Goal: Check status

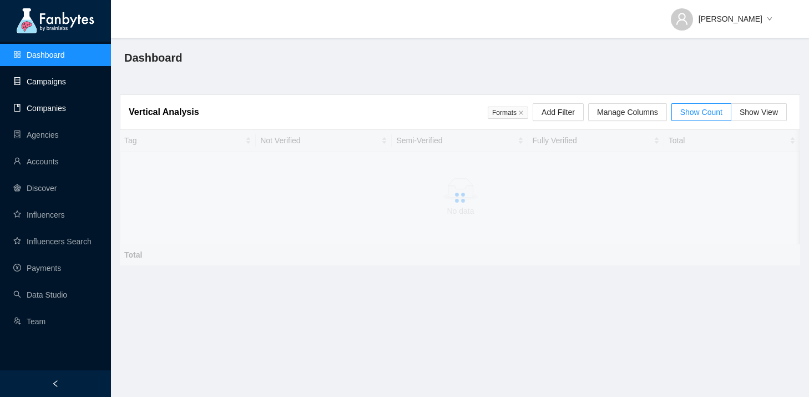
click at [39, 77] on link "Campaigns" at bounding box center [39, 81] width 53 height 9
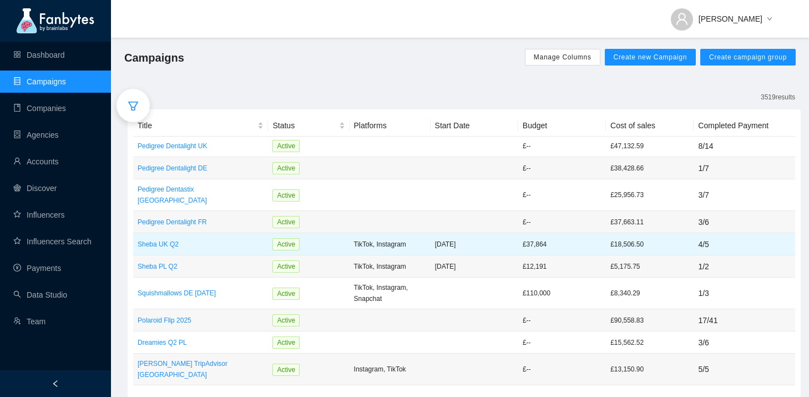
scroll to position [73, 0]
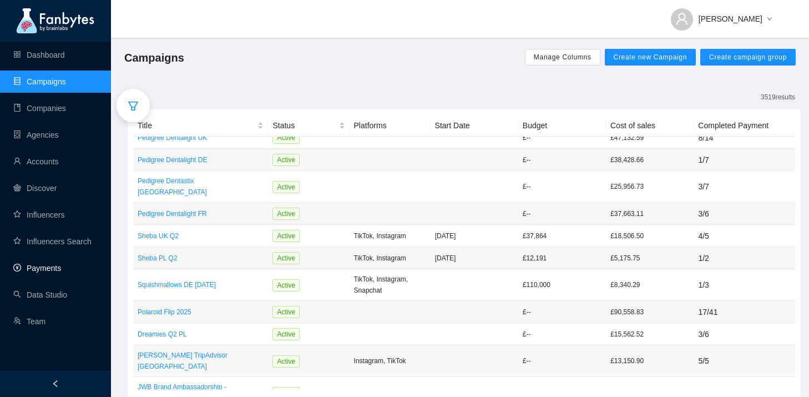
click at [59, 267] on link "Payments" at bounding box center [37, 267] width 48 height 9
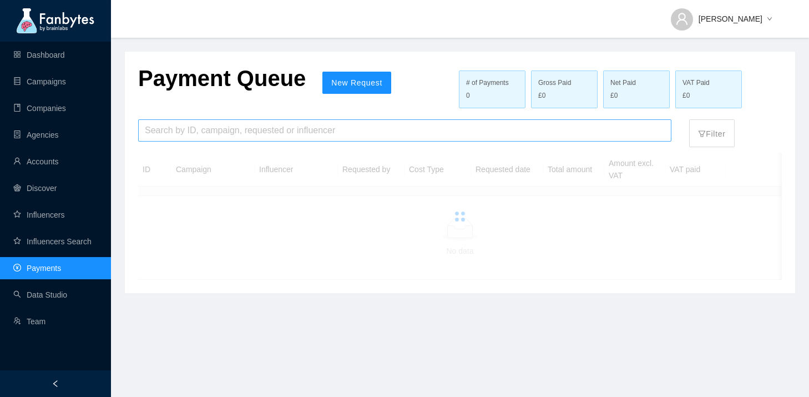
click at [202, 128] on input "search" at bounding box center [405, 130] width 520 height 21
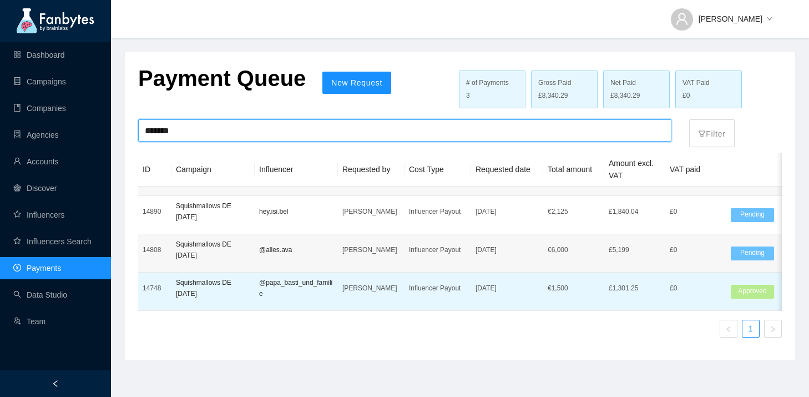
type input "*******"
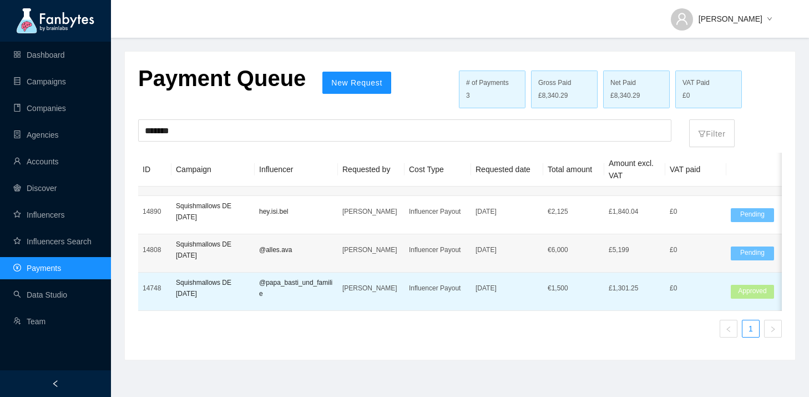
drag, startPoint x: 575, startPoint y: 291, endPoint x: 567, endPoint y: 298, distance: 11.0
click at [567, 298] on td "€ 1,500" at bounding box center [573, 291] width 61 height 38
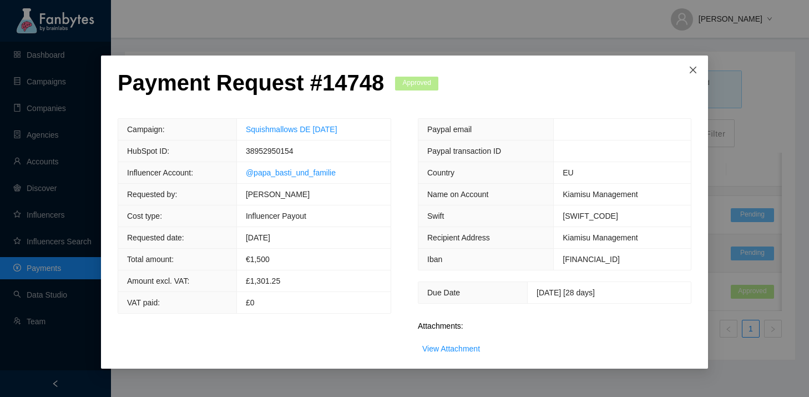
click at [694, 73] on icon "close" at bounding box center [692, 69] width 9 height 9
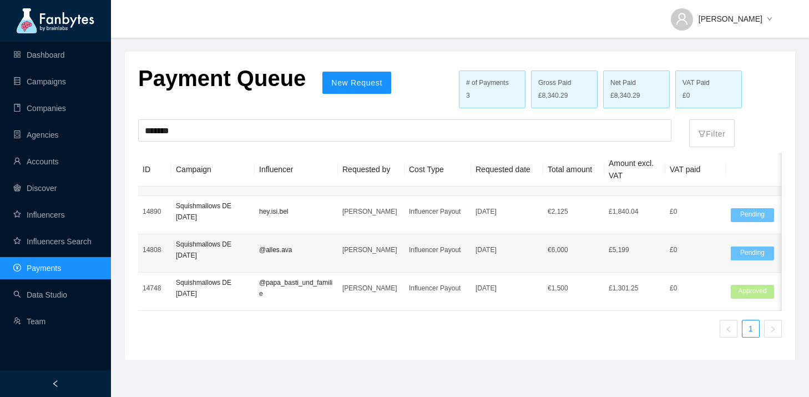
click at [577, 93] on div "£8,340.29" at bounding box center [564, 95] width 52 height 11
click at [66, 83] on link "Campaigns" at bounding box center [39, 81] width 53 height 9
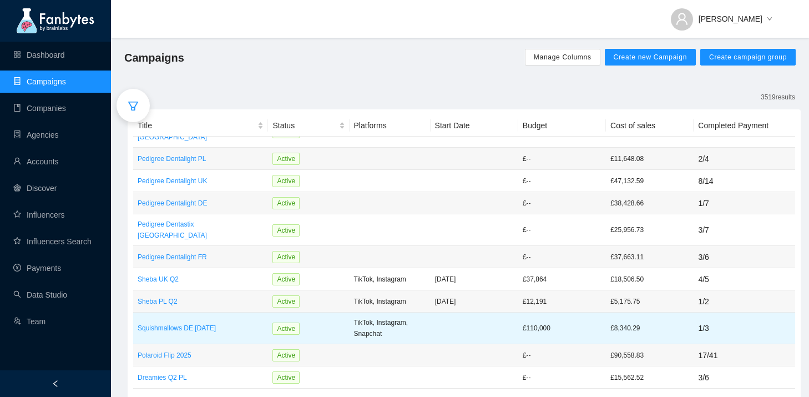
scroll to position [33, 0]
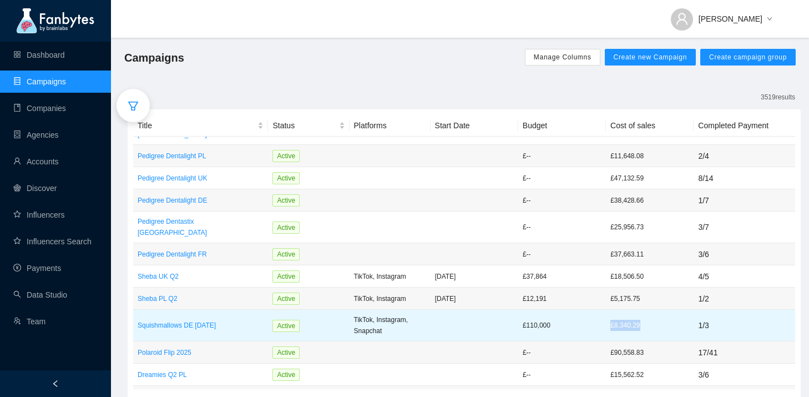
drag, startPoint x: 648, startPoint y: 302, endPoint x: 609, endPoint y: 307, distance: 39.1
click at [609, 309] on td "£8,340.29" at bounding box center [650, 325] width 88 height 32
copy p "£8,340.29"
